Goal: Navigation & Orientation: Find specific page/section

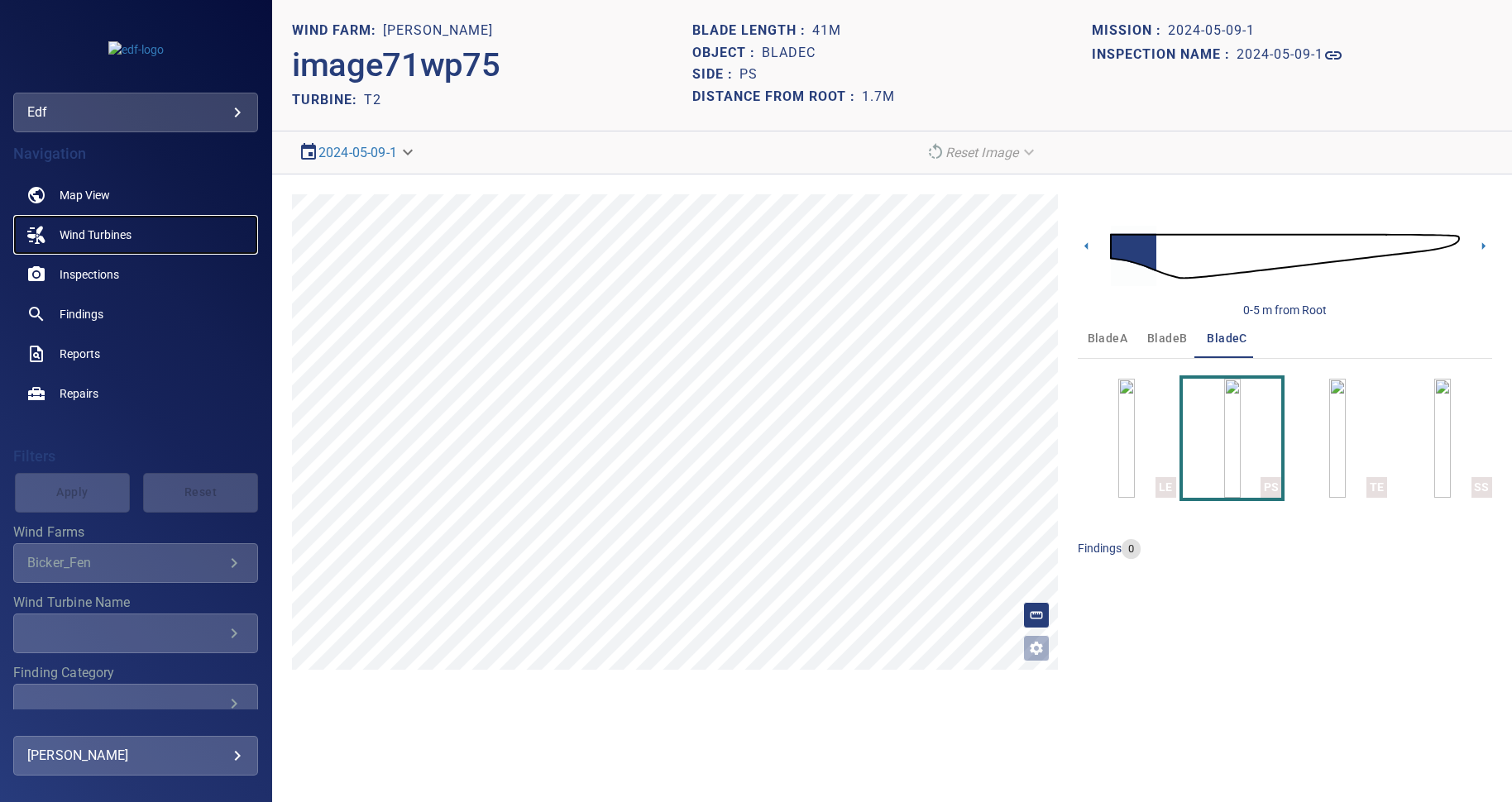
click at [127, 234] on span "Wind Turbines" at bounding box center [95, 235] width 72 height 17
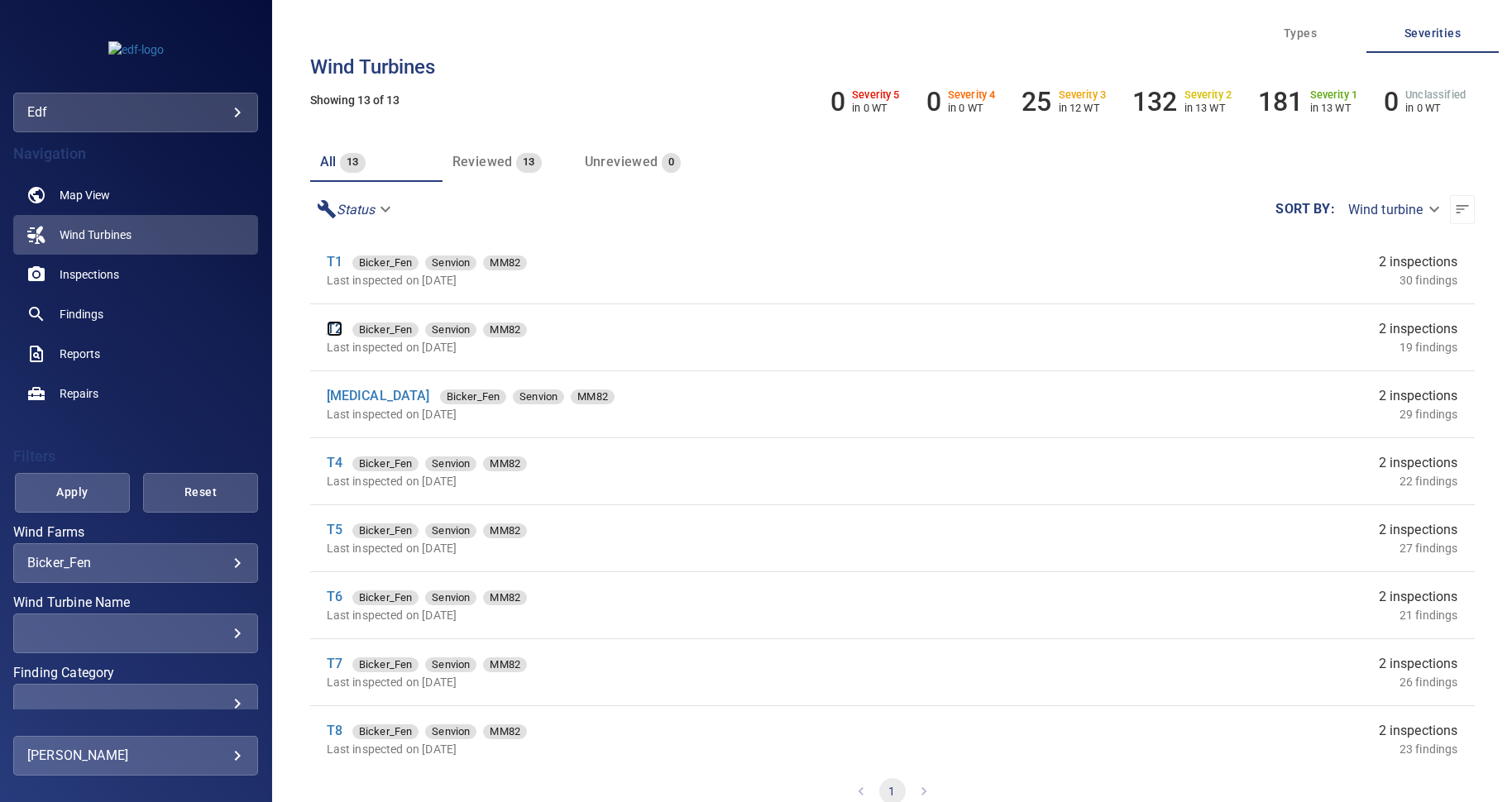
click at [331, 335] on link "T2" at bounding box center [334, 328] width 16 height 16
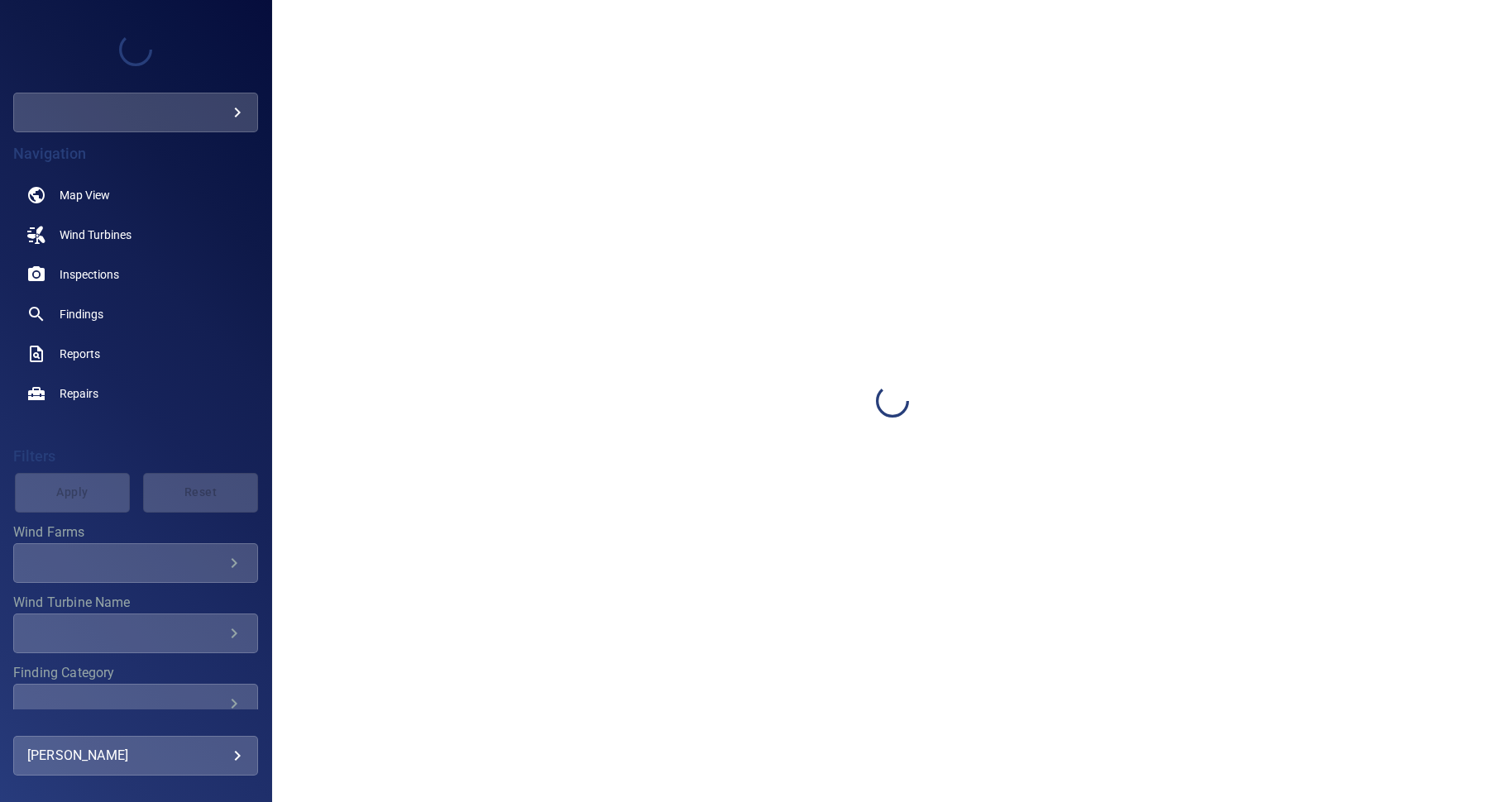
type input "***"
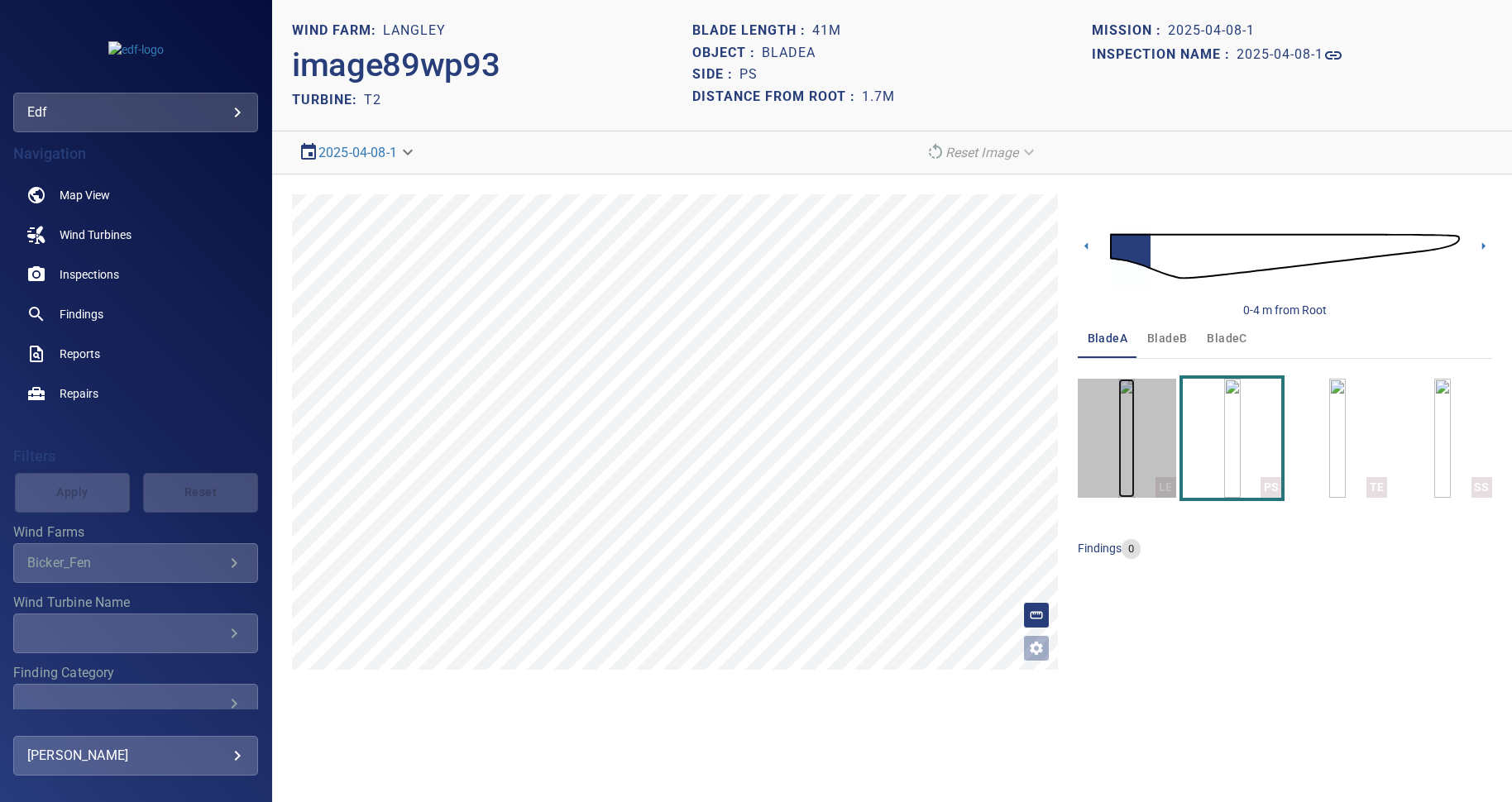
click at [1135, 434] on img "button" at bounding box center [1126, 438] width 17 height 119
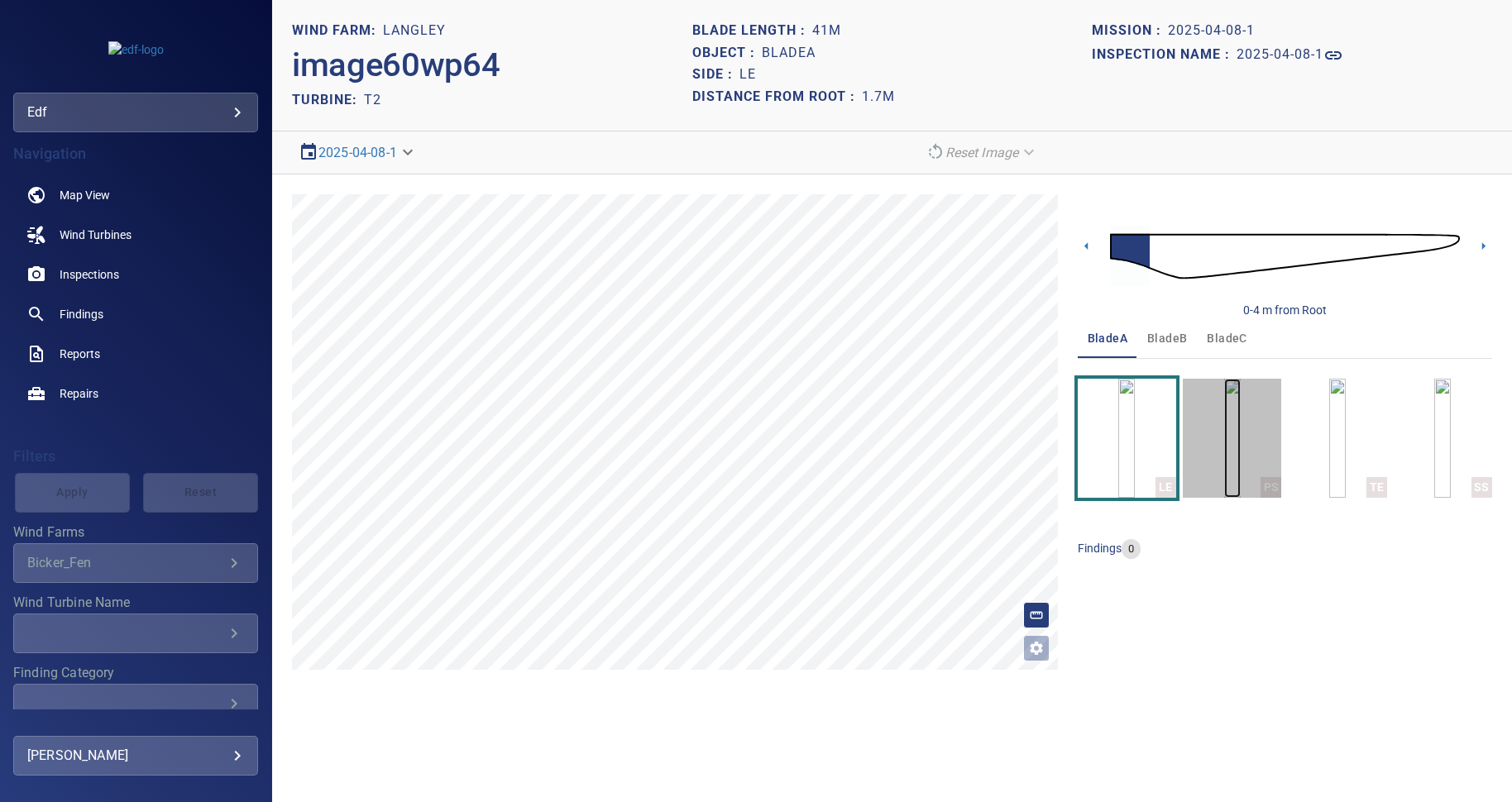
click at [1234, 434] on img "button" at bounding box center [1233, 438] width 17 height 119
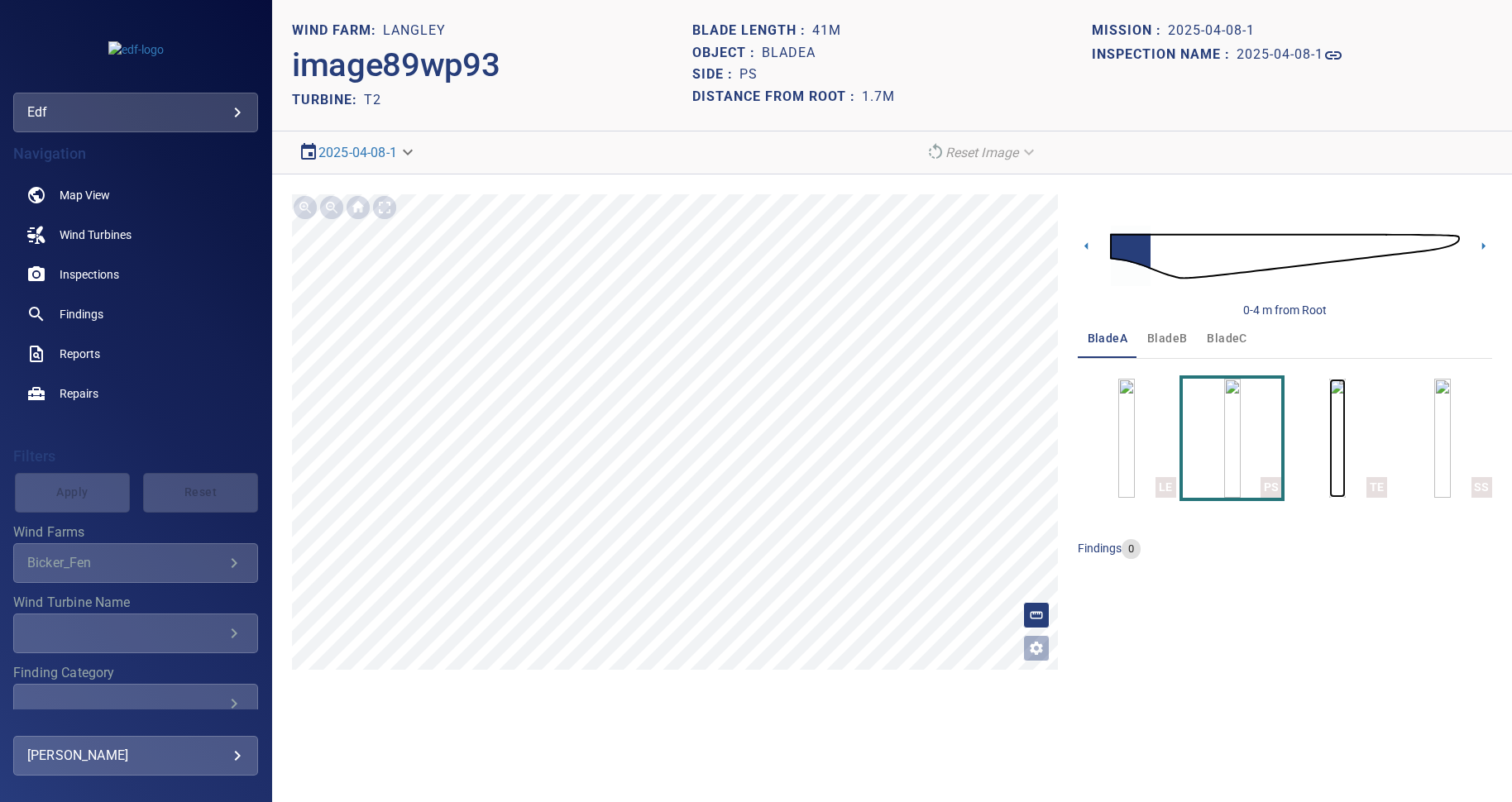
click at [1331, 452] on img "button" at bounding box center [1337, 438] width 17 height 119
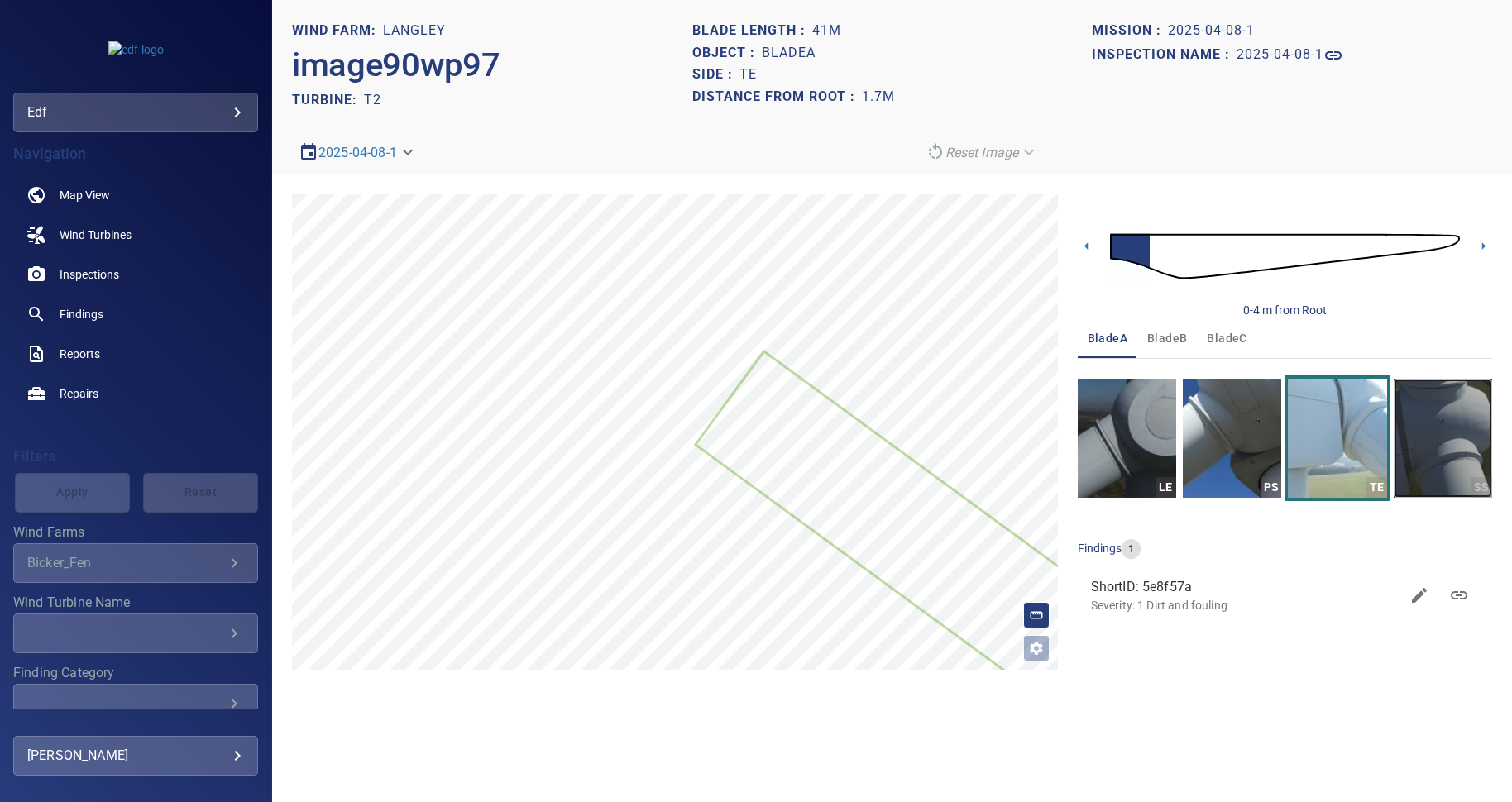
click at [1426, 454] on img "button" at bounding box center [1442, 438] width 99 height 119
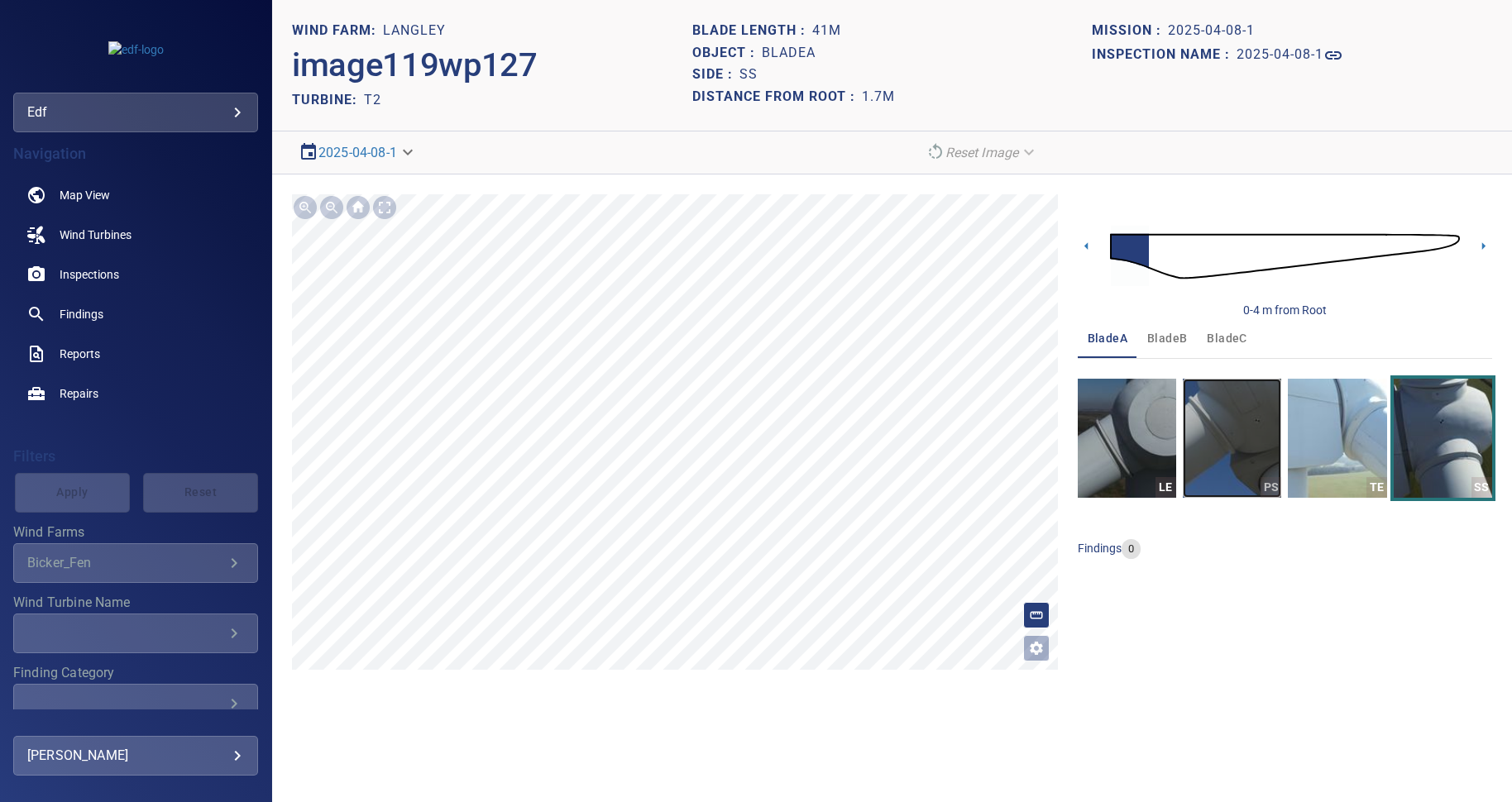
click at [1223, 432] on img "button" at bounding box center [1232, 438] width 99 height 119
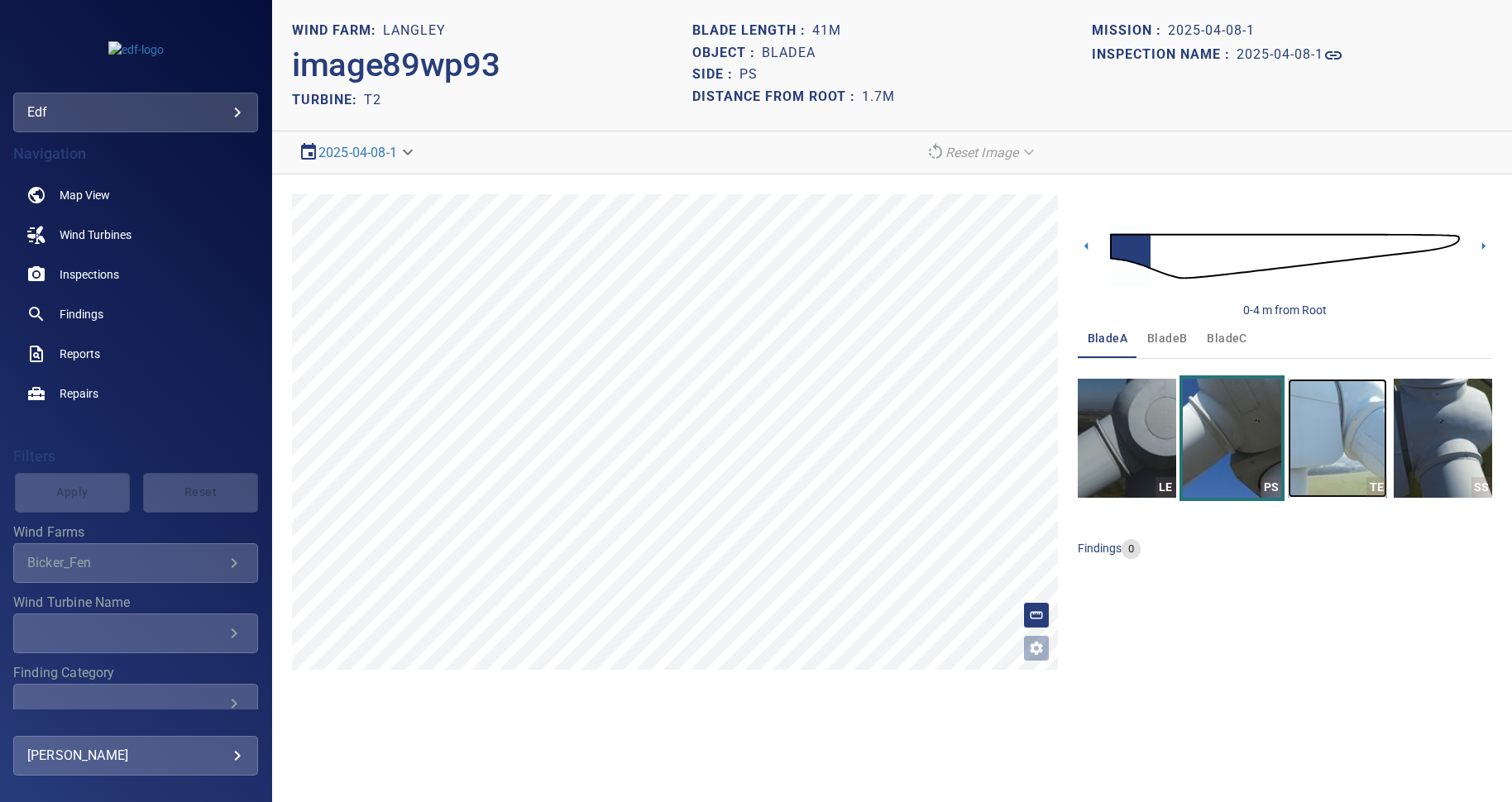
click at [1336, 452] on img "button" at bounding box center [1337, 438] width 99 height 119
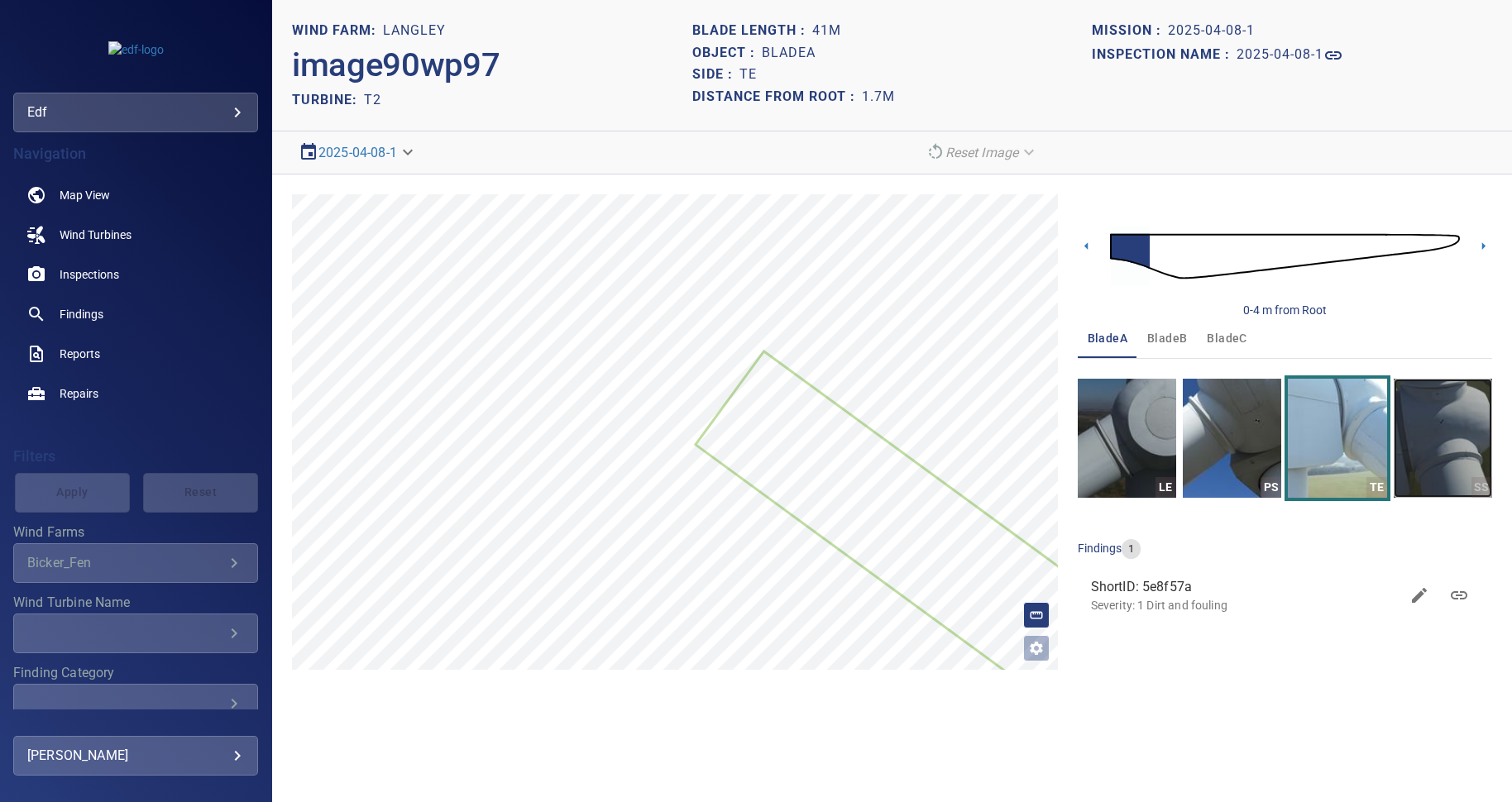
click at [1433, 444] on img "button" at bounding box center [1442, 438] width 99 height 119
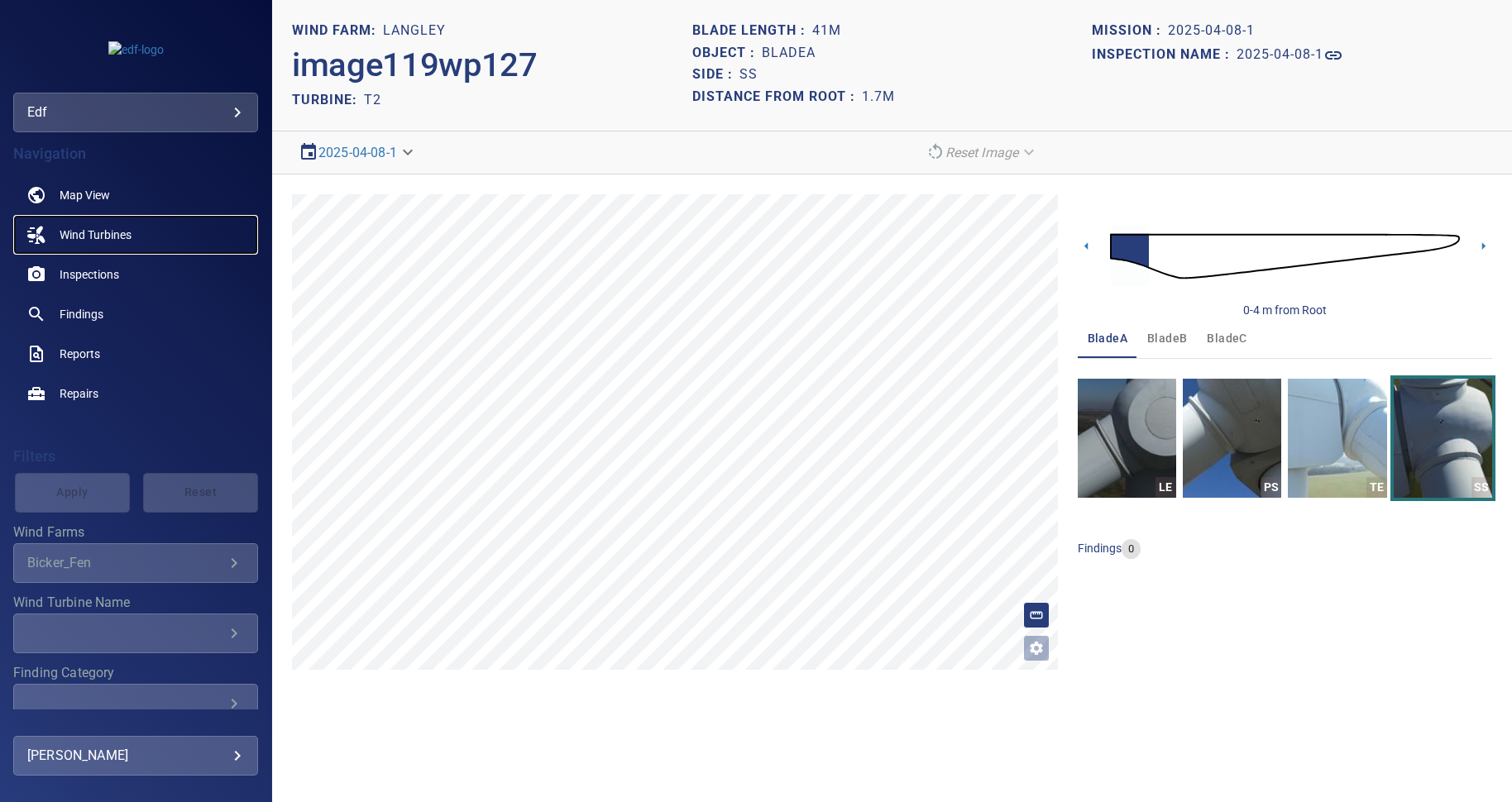
click at [93, 234] on span "Wind Turbines" at bounding box center [95, 235] width 72 height 17
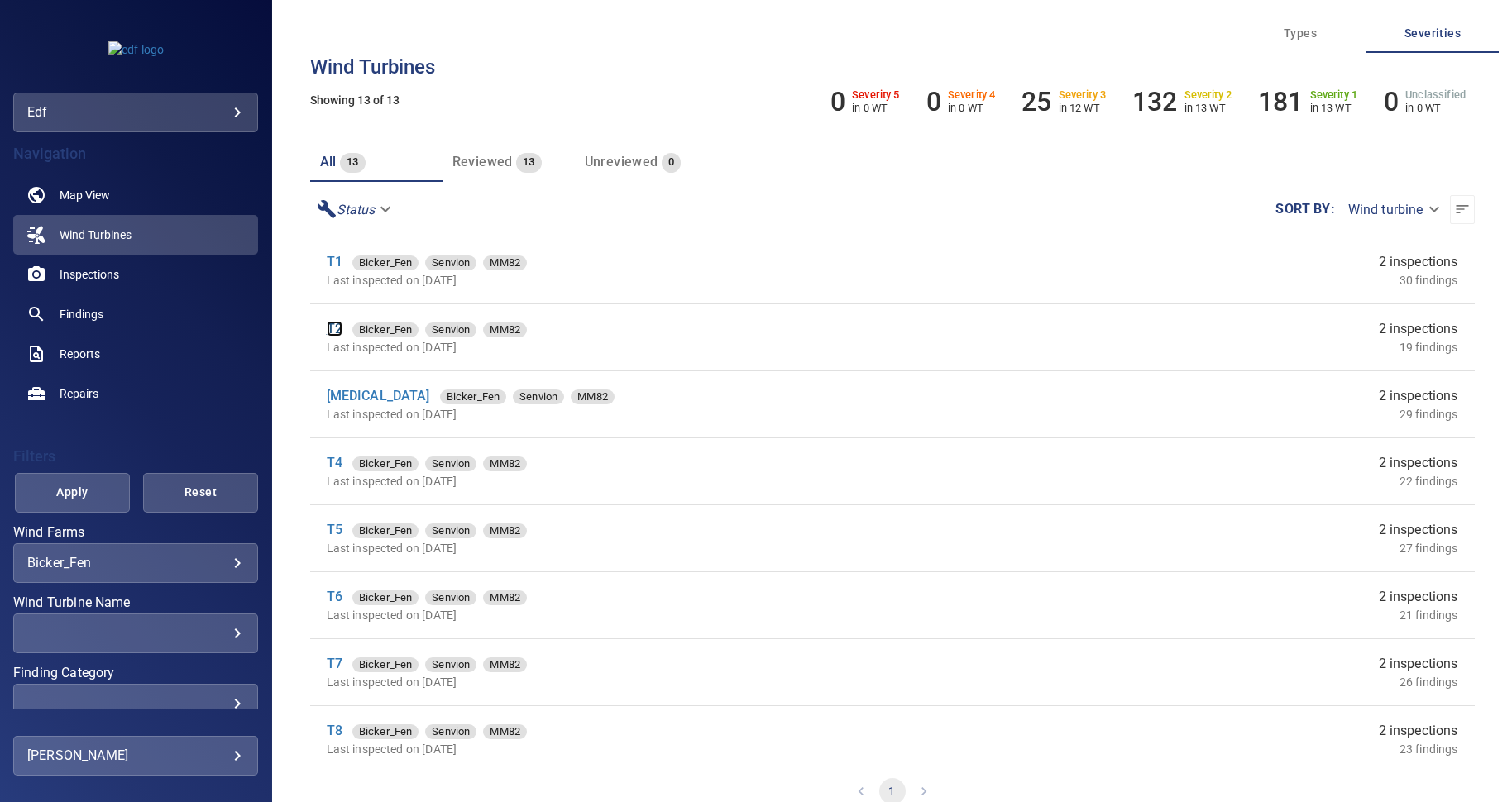
click at [332, 330] on link "T2" at bounding box center [334, 328] width 16 height 16
